Goal: Task Accomplishment & Management: Use online tool/utility

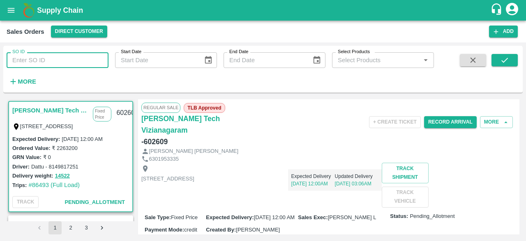
click at [43, 60] on input "SO ID" at bounding box center [58, 60] width 102 height 16
type input "602358"
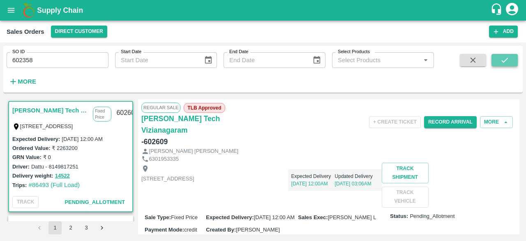
click at [511, 62] on button "submit" at bounding box center [505, 60] width 26 height 12
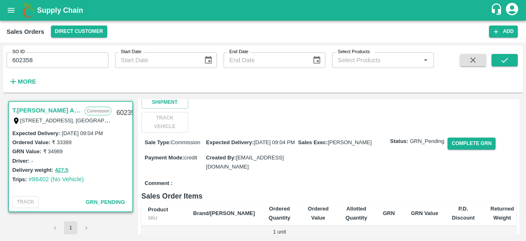
scroll to position [95, 0]
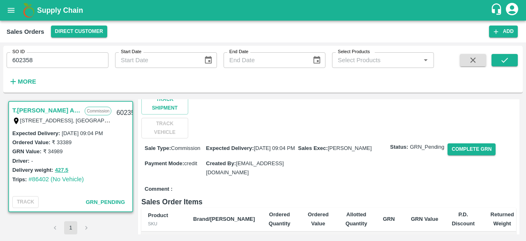
drag, startPoint x: 512, startPoint y: 138, endPoint x: 511, endPoint y: 168, distance: 30.5
click at [511, 168] on div "Sale Type : Commission Expected Delivery : 12 Aug 2025, 09:04 PM Sales Exec : A…" at bounding box center [328, 160] width 375 height 44
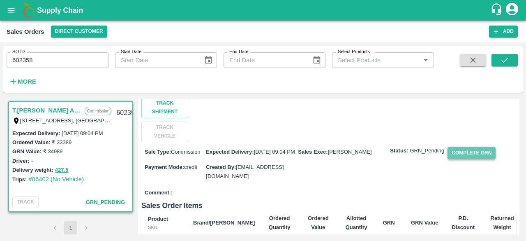
click at [471, 150] on button "Complete GRN" at bounding box center [472, 153] width 48 height 12
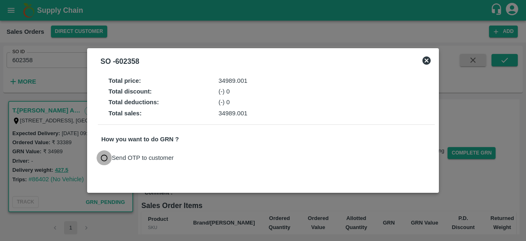
click at [103, 158] on input "Send OTP to customer" at bounding box center [104, 157] width 15 height 15
radio input "true"
click at [193, 157] on button "Send OTP" at bounding box center [198, 158] width 34 height 12
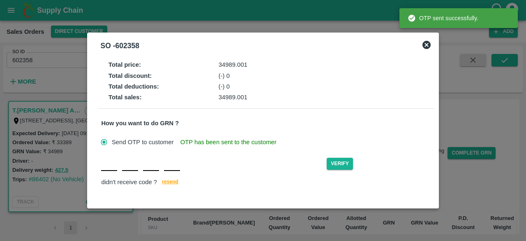
click at [107, 172] on div "Verify didn't receive code ? resend" at bounding box center [266, 172] width 330 height 32
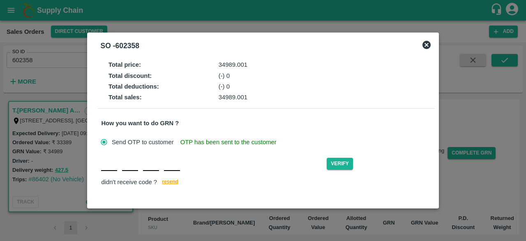
type input "H"
type input "S"
type input "N"
type input "A"
click at [346, 164] on button "Verify" at bounding box center [340, 164] width 26 height 12
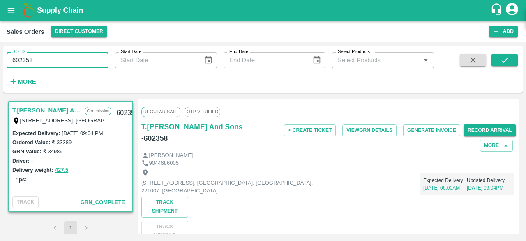
click at [63, 60] on input "602358" at bounding box center [58, 60] width 102 height 16
type input "602359"
click at [504, 60] on icon "submit" at bounding box center [505, 60] width 9 height 9
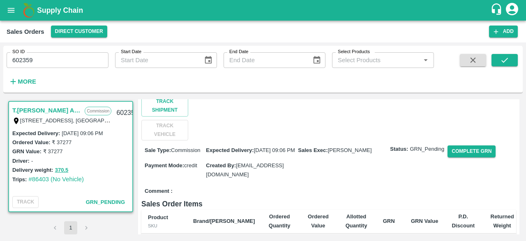
scroll to position [95, 0]
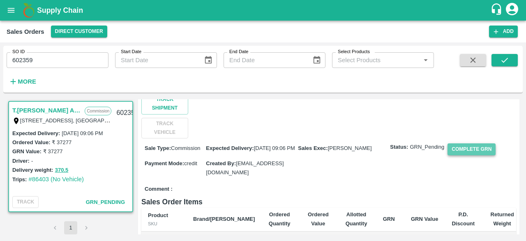
click at [472, 145] on button "Complete GRN" at bounding box center [472, 149] width 48 height 12
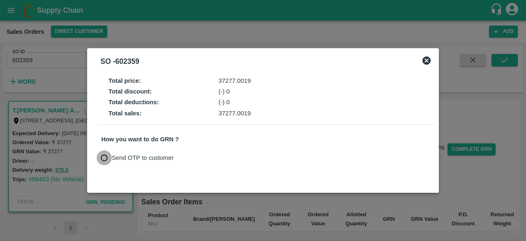
click at [103, 157] on input "Send OTP to customer" at bounding box center [104, 157] width 15 height 15
radio input "true"
click at [192, 155] on button "Send OTP" at bounding box center [198, 158] width 34 height 12
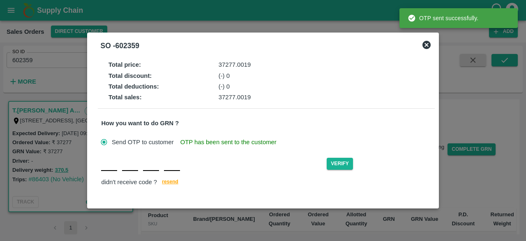
click at [104, 169] on input "text" at bounding box center [109, 163] width 16 height 15
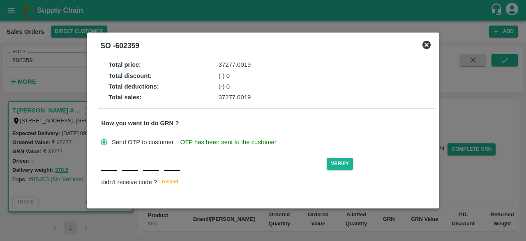
type input "A"
type input "J"
type input "A"
type input "Y"
click at [341, 163] on button "Verify" at bounding box center [340, 164] width 26 height 12
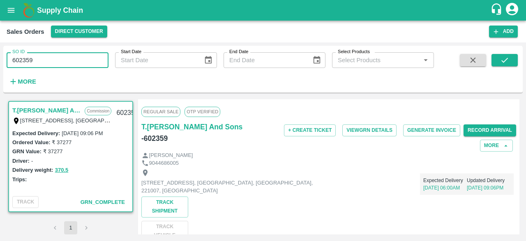
click at [35, 61] on input "602359" at bounding box center [58, 60] width 102 height 16
type input "602361"
click at [503, 61] on icon "submit" at bounding box center [505, 60] width 7 height 5
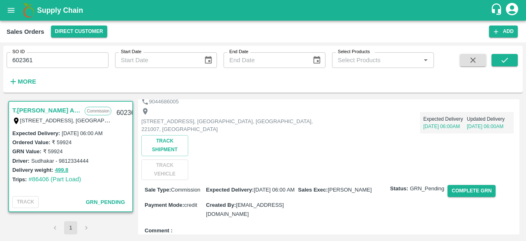
scroll to position [58, 0]
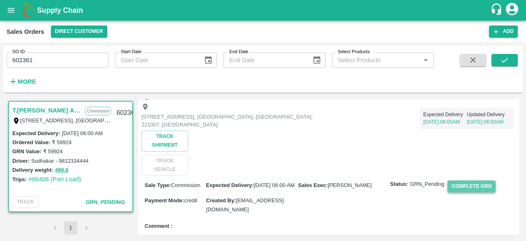
click at [469, 186] on button "Complete GRN" at bounding box center [472, 186] width 48 height 12
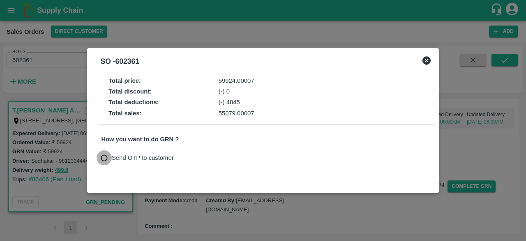
click at [102, 159] on input "Send OTP to customer" at bounding box center [104, 157] width 15 height 15
radio input "true"
click at [190, 160] on button "Send OTP" at bounding box center [198, 158] width 34 height 12
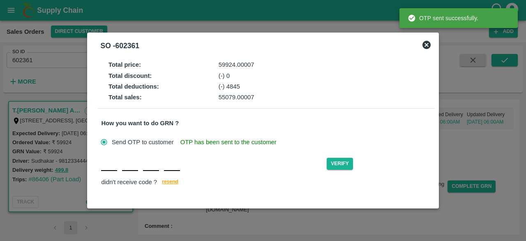
click at [106, 172] on div "Verify didn't receive code ? resend" at bounding box center [266, 172] width 330 height 32
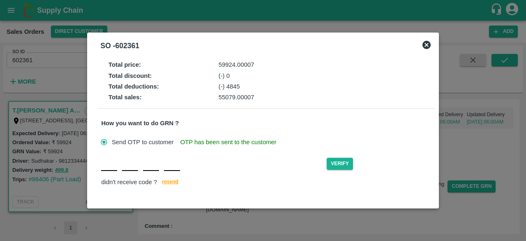
type input "I"
type input "B"
type input "D"
type input "Q"
click at [342, 167] on button "Verify" at bounding box center [340, 164] width 26 height 12
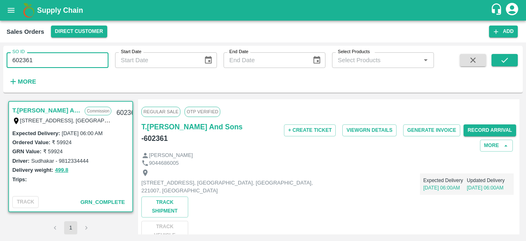
click at [58, 60] on input "602361" at bounding box center [58, 60] width 102 height 16
type input "602354"
click at [507, 58] on icon "submit" at bounding box center [505, 60] width 9 height 9
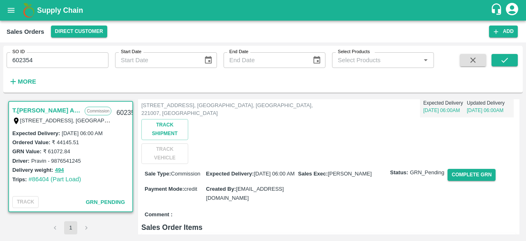
scroll to position [76, 0]
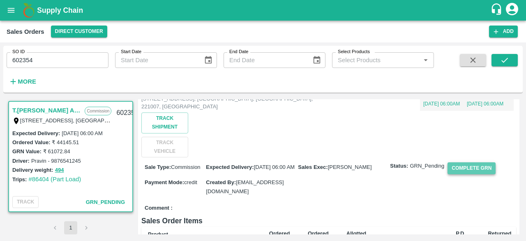
click at [475, 168] on button "Complete GRN" at bounding box center [472, 168] width 48 height 12
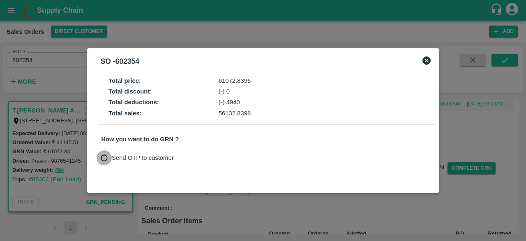
click at [104, 158] on input "Send OTP to customer" at bounding box center [104, 157] width 15 height 15
radio input "true"
click at [197, 160] on button "Send OTP" at bounding box center [198, 158] width 34 height 12
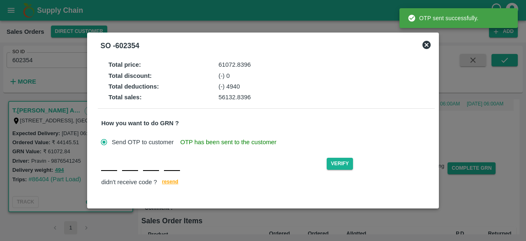
click at [104, 170] on input "text" at bounding box center [109, 163] width 16 height 15
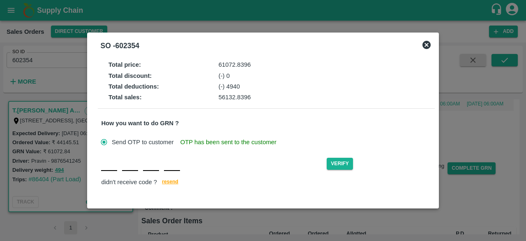
type input "A"
type input "J"
type input "H"
type input "Y"
click at [345, 165] on button "Verify" at bounding box center [340, 164] width 26 height 12
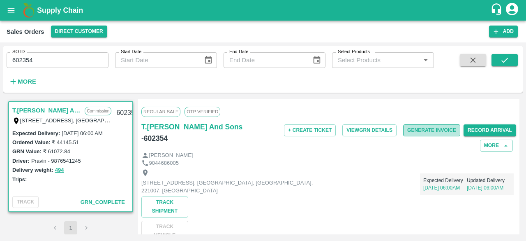
click at [418, 132] on button "Generate Invoice" at bounding box center [431, 130] width 57 height 12
